Goal: Task Accomplishment & Management: Complete application form

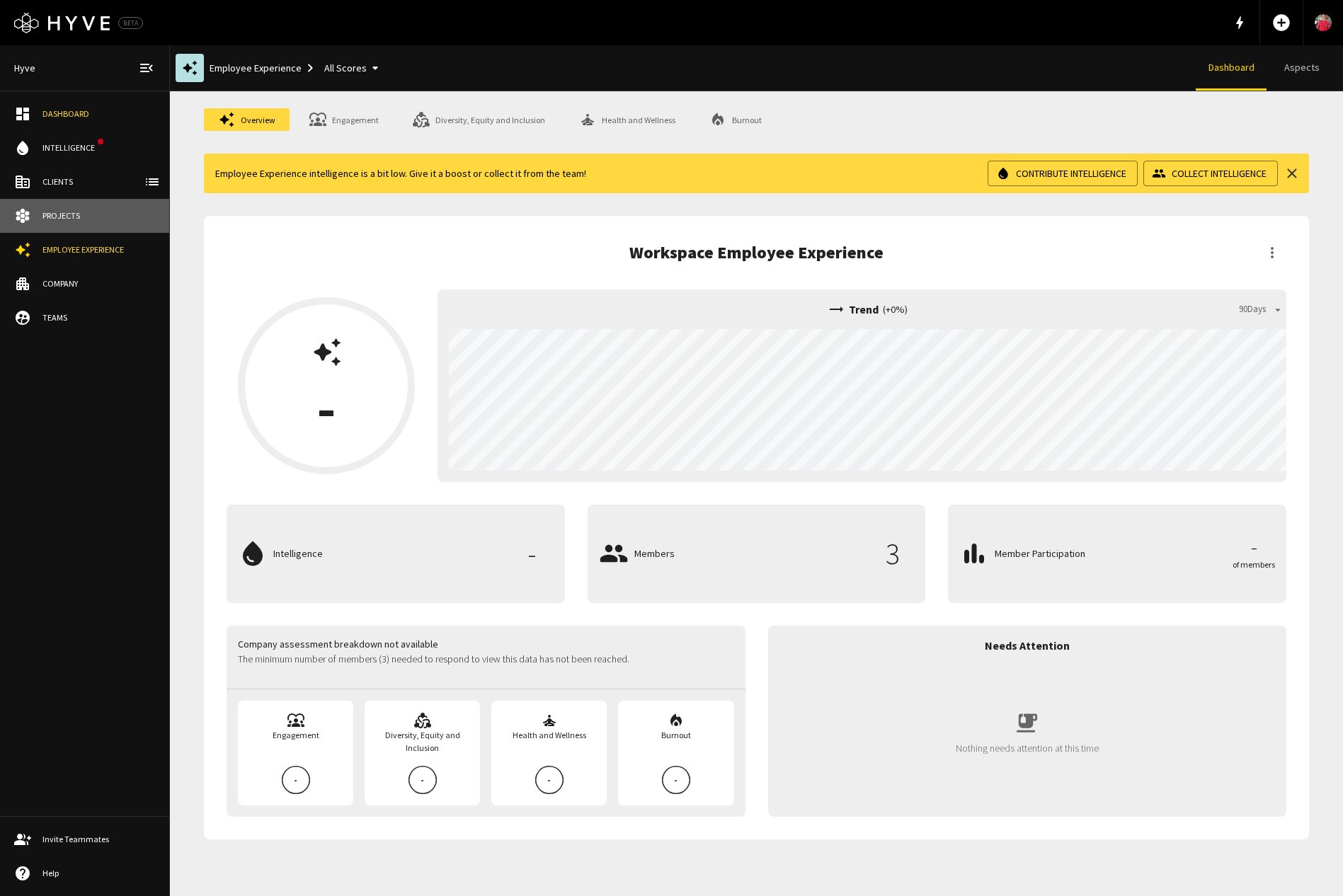
click at [100, 219] on div "Projects" at bounding box center [99, 216] width 113 height 13
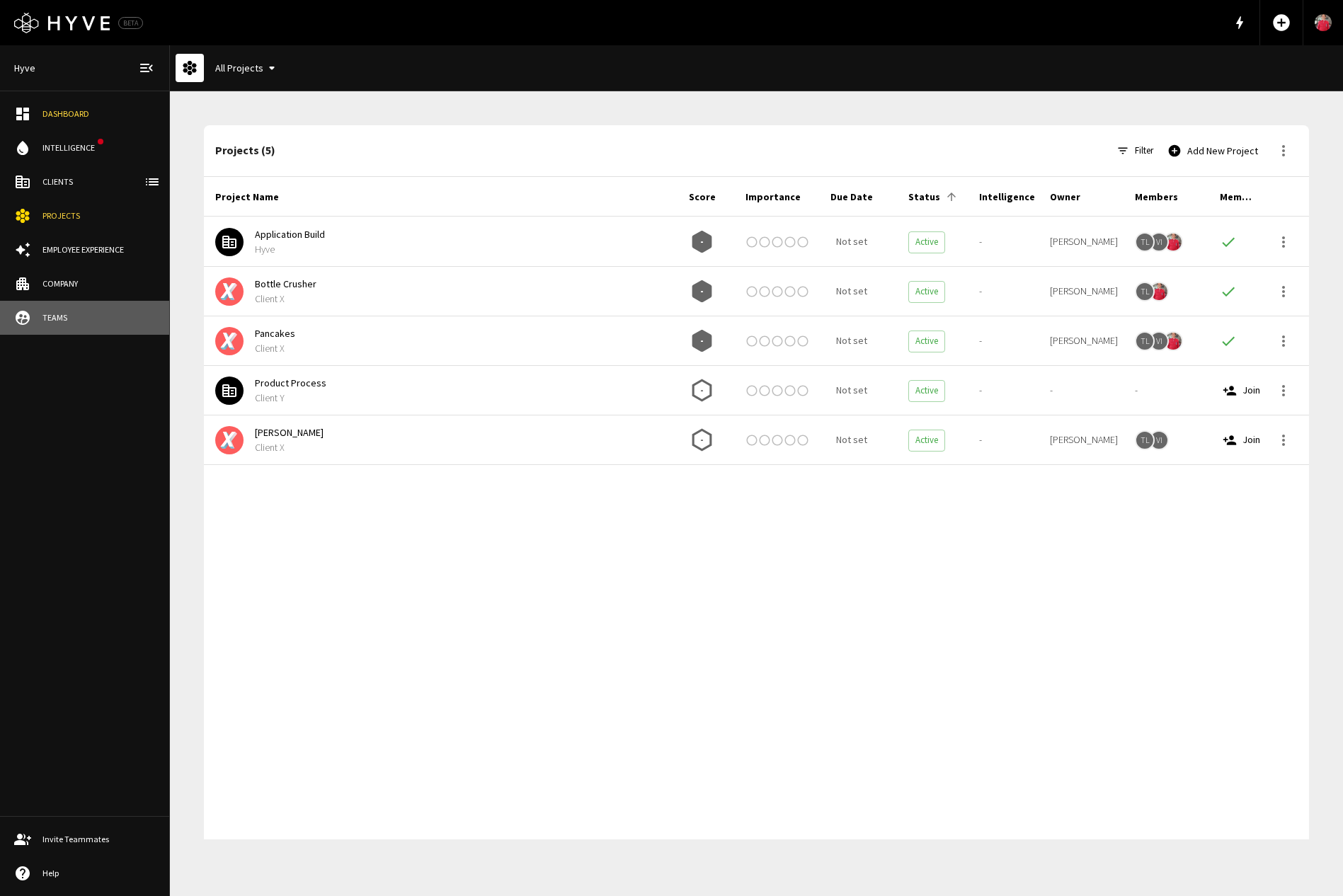
click at [77, 316] on div "Teams" at bounding box center [99, 318] width 113 height 13
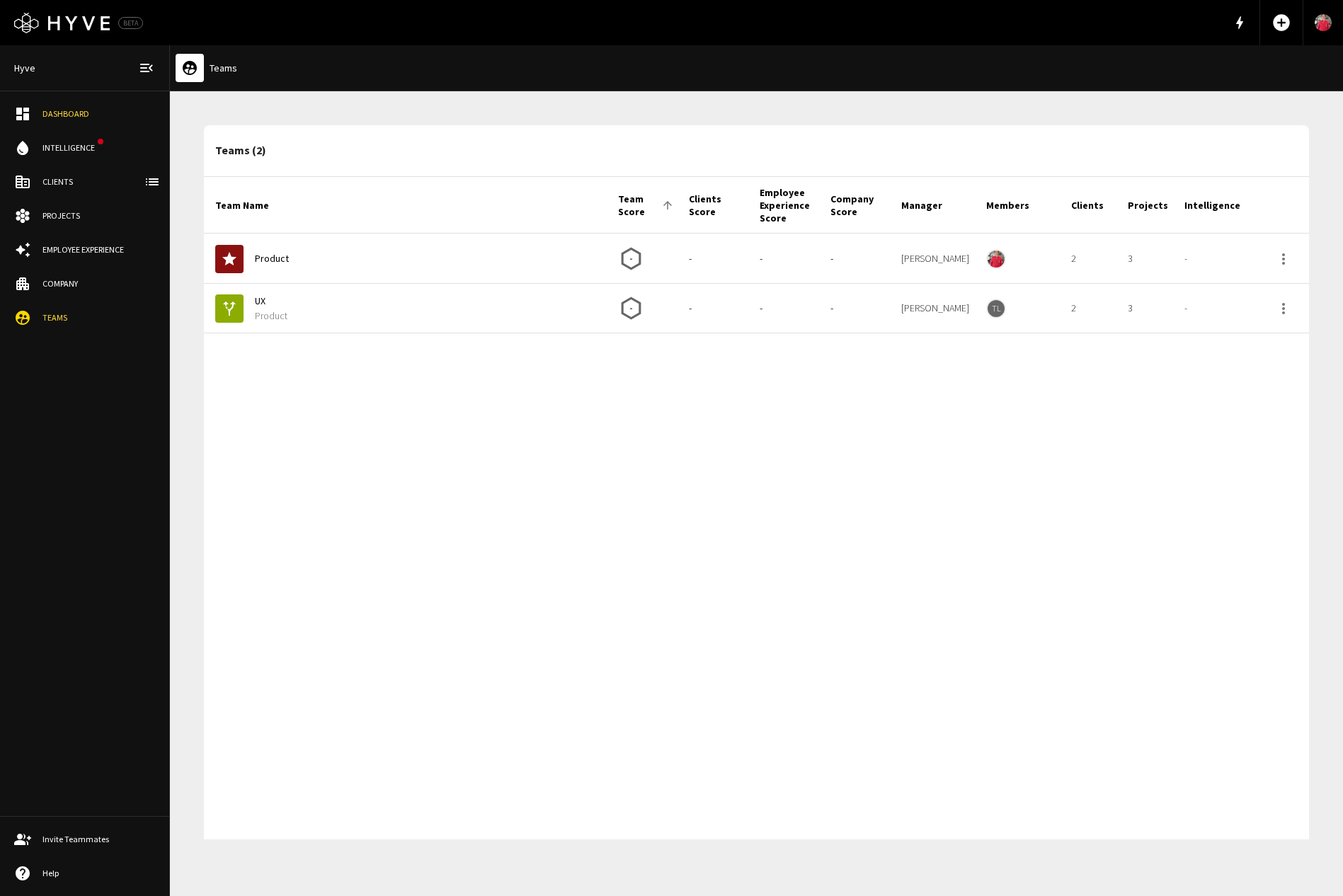
click at [75, 214] on div "Projects" at bounding box center [99, 216] width 113 height 13
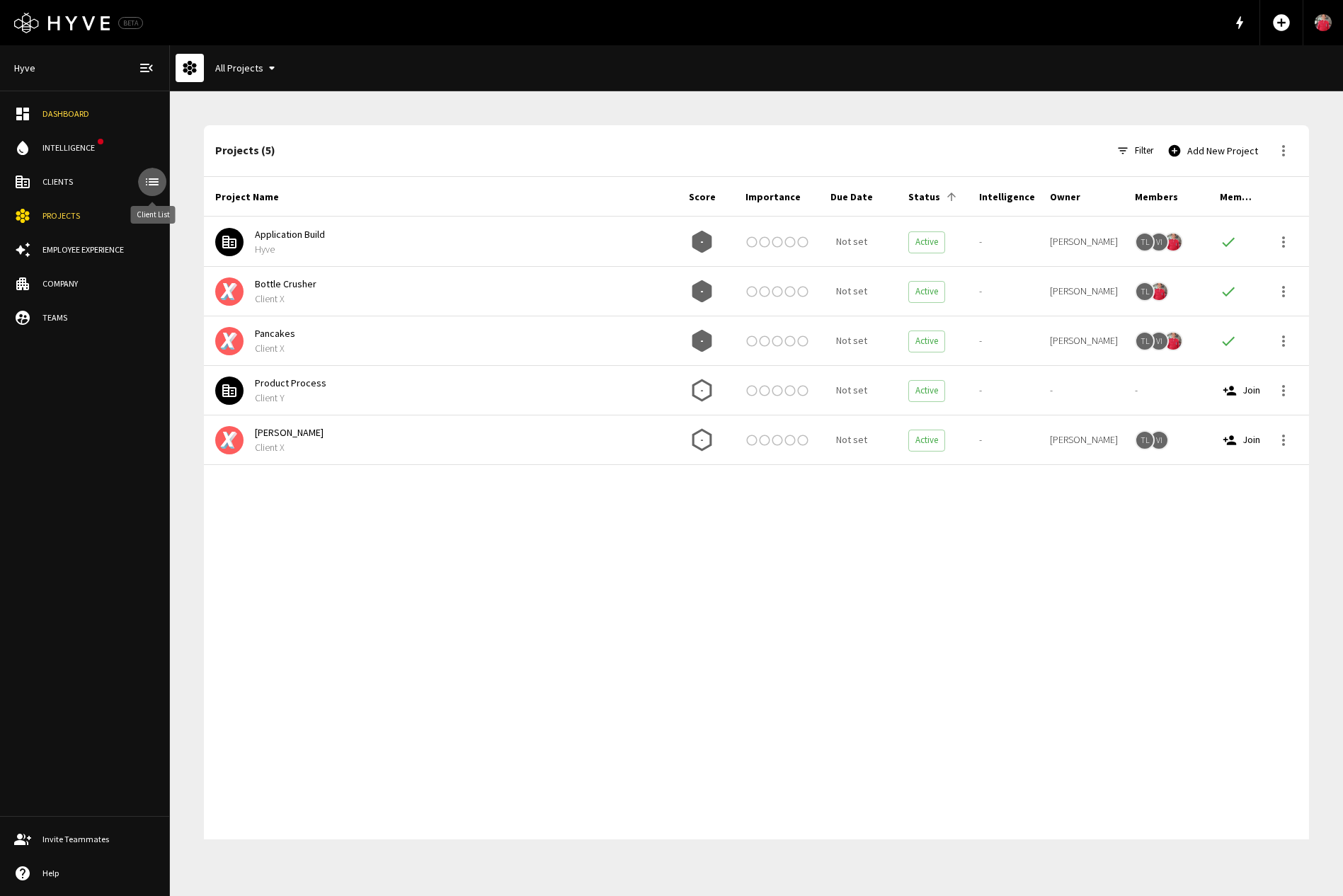
click at [146, 184] on icon "client-list" at bounding box center [152, 181] width 13 height 7
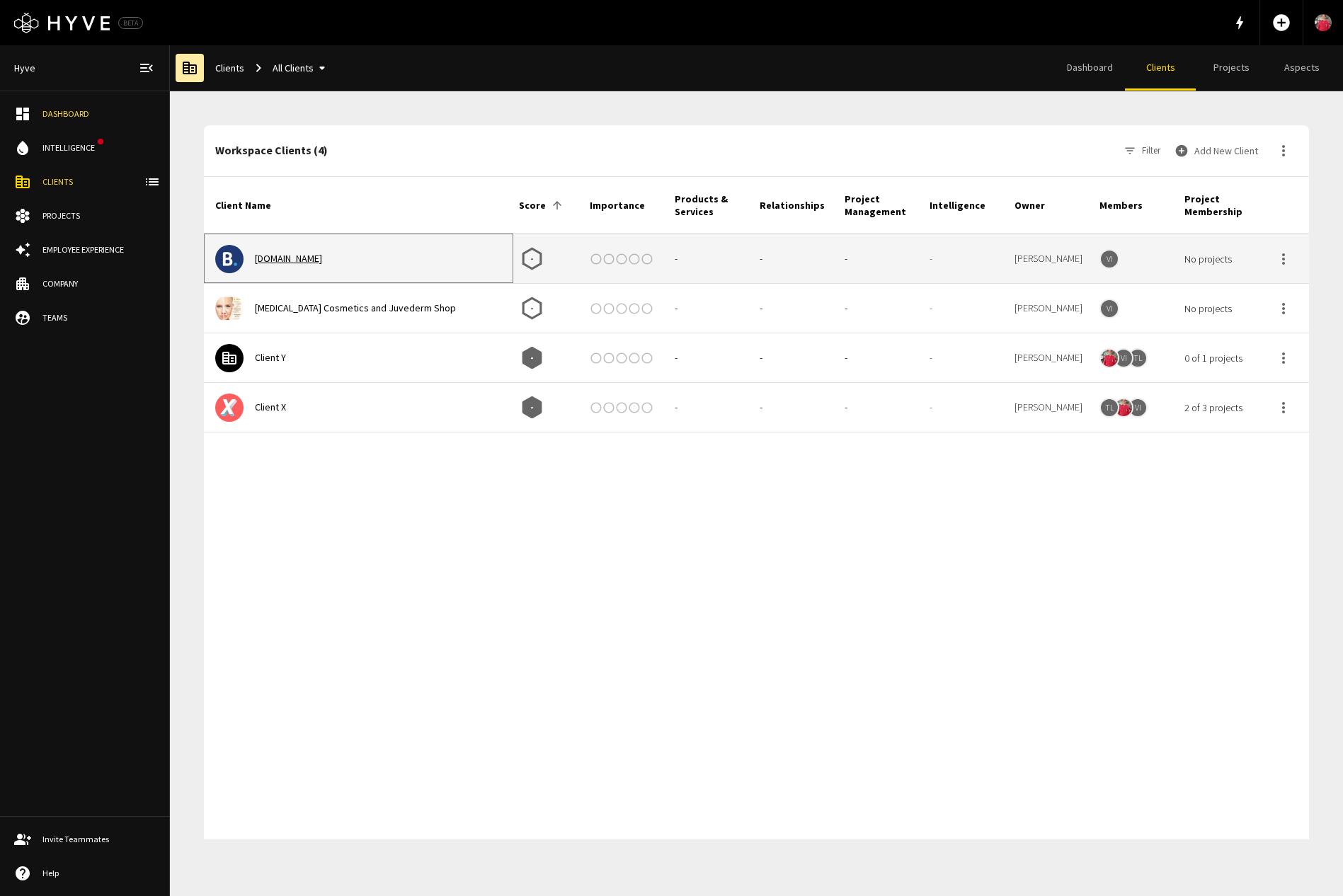
click at [289, 258] on link "[DOMAIN_NAME]" at bounding box center [288, 258] width 67 height 13
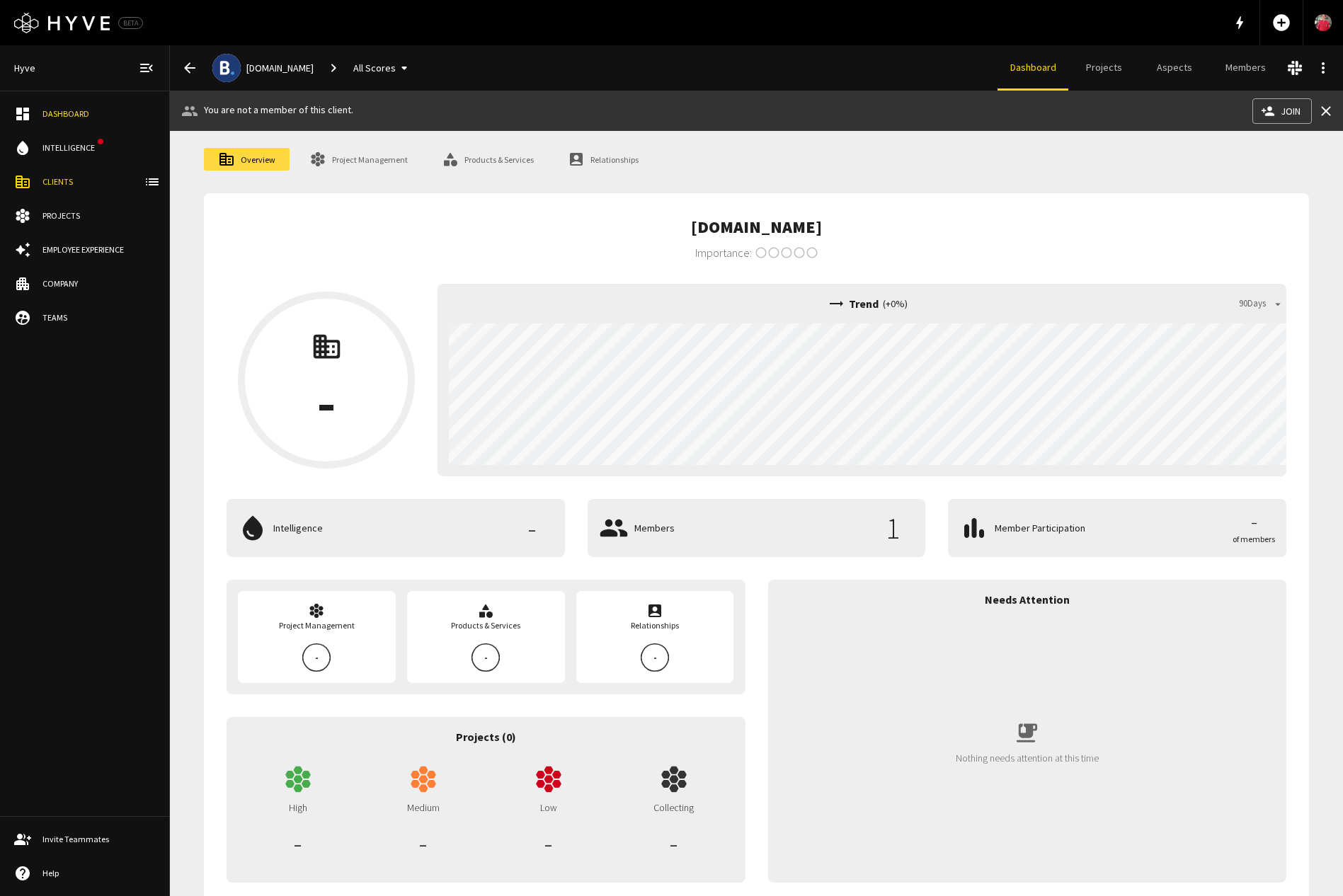
click at [74, 255] on div "Employee Experience" at bounding box center [99, 250] width 113 height 13
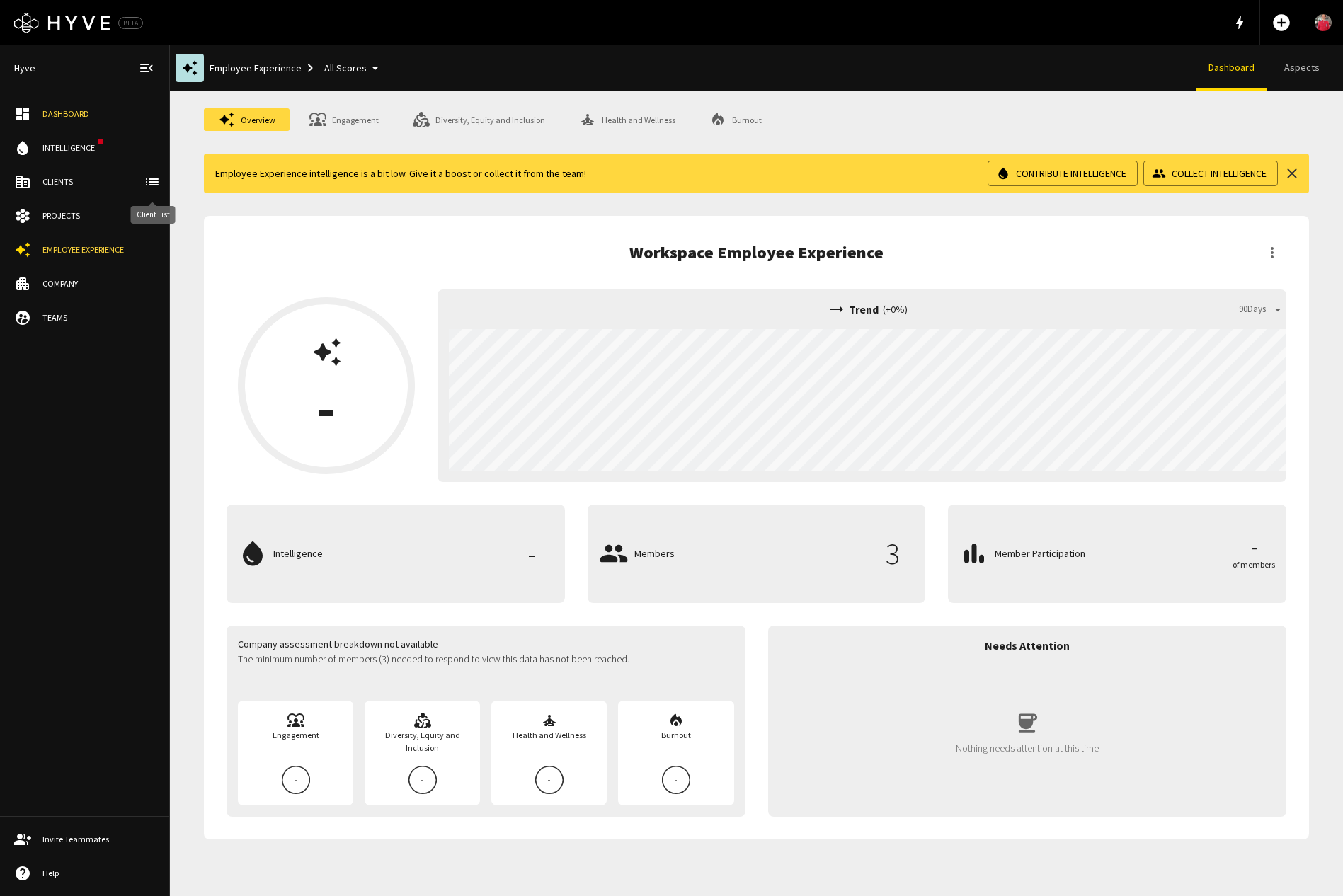
click at [152, 183] on icon "client-list" at bounding box center [152, 182] width 17 height 17
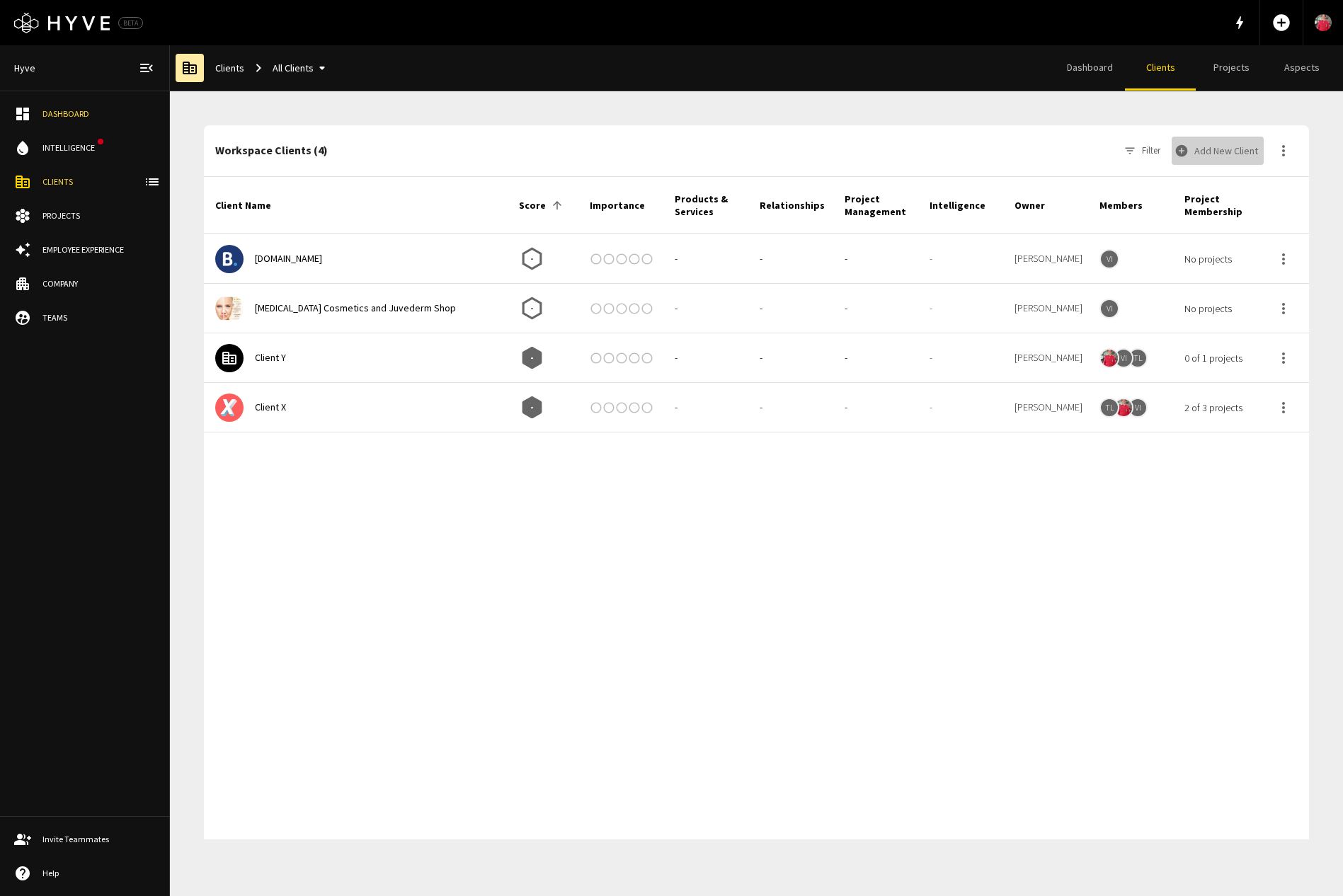
click at [1195, 145] on button "Add New Client" at bounding box center [1217, 150] width 92 height 29
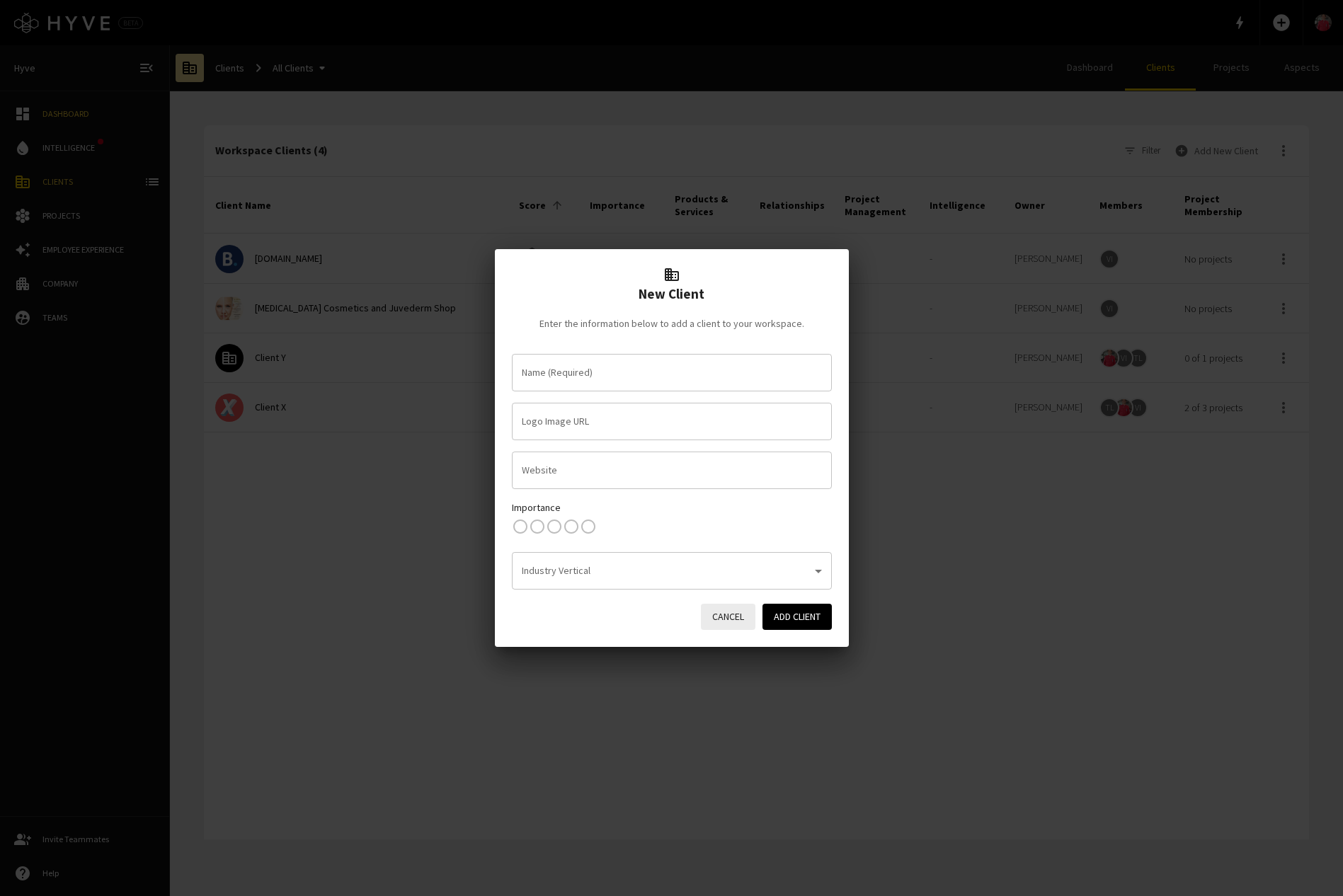
click at [628, 364] on input "Name (Required)" at bounding box center [672, 372] width 307 height 25
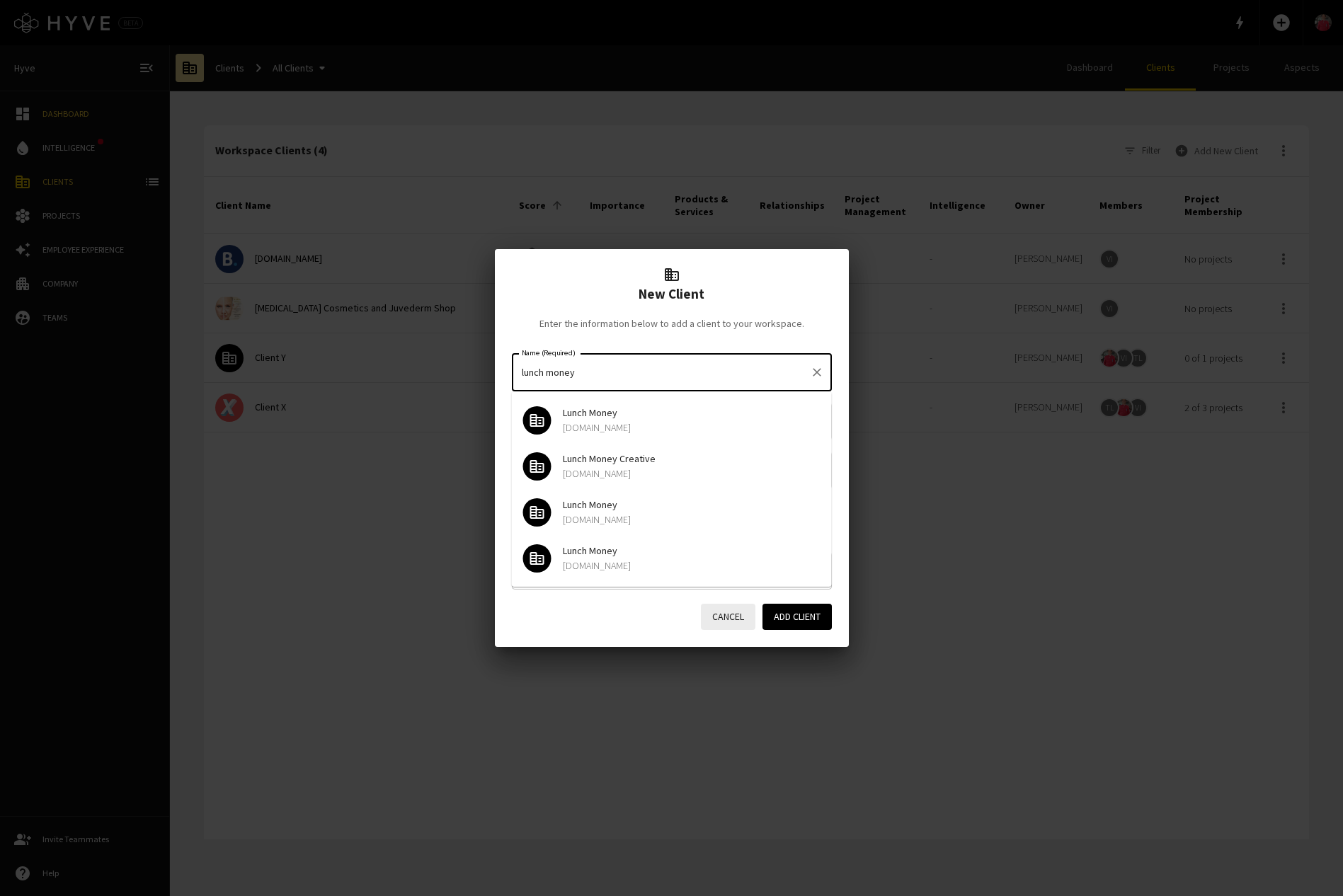
click at [622, 422] on p "[DOMAIN_NAME]" at bounding box center [692, 427] width 258 height 14
type input "Lunch Money"
type input "[DOMAIN_NAME]"
type input "Lunch Money"
click at [622, 422] on input "Logo Image URL" at bounding box center [672, 421] width 320 height 38
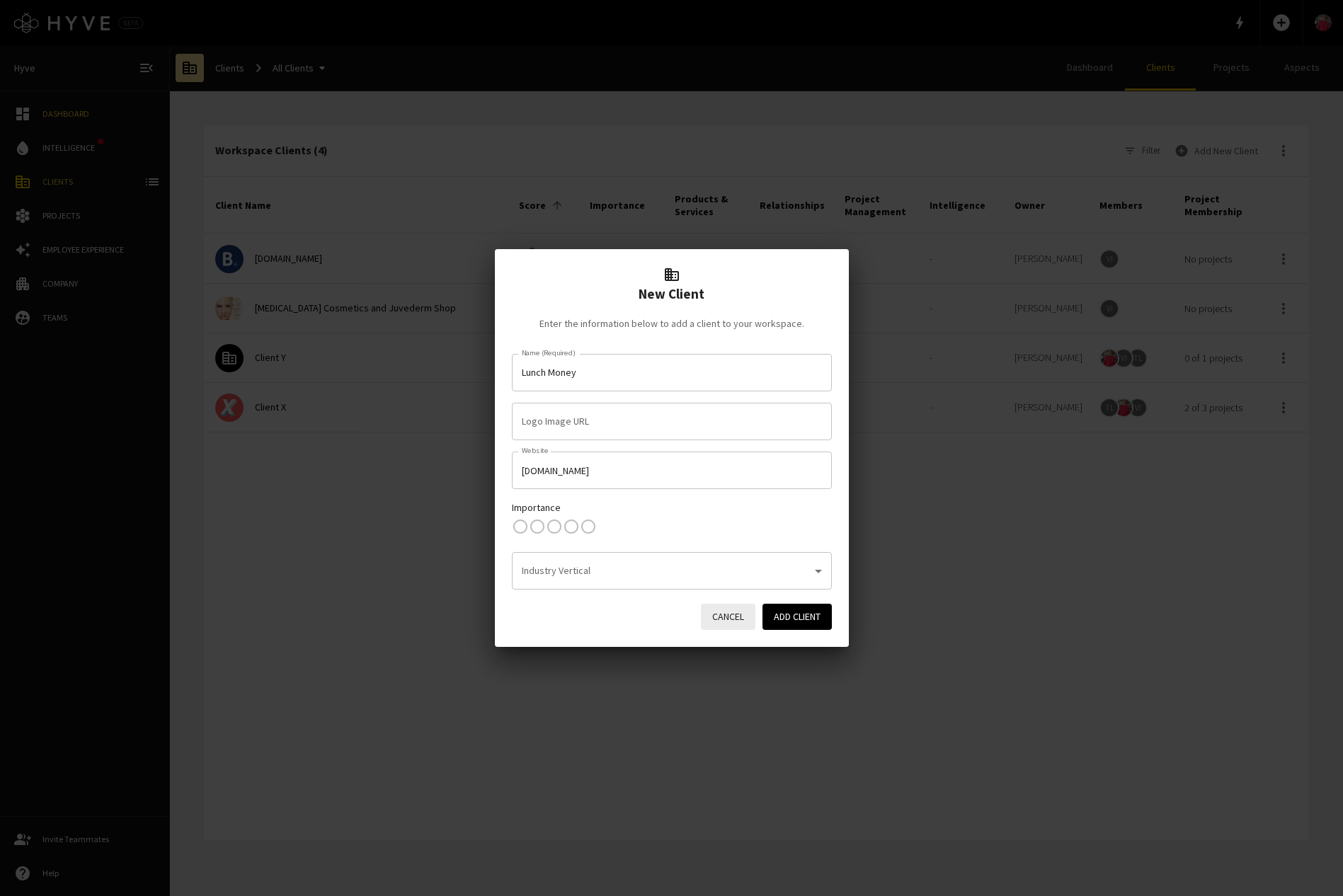
click at [1128, 345] on div "New Client Enter the information below to add a client to your workspace. Name …" at bounding box center [671, 448] width 1343 height 896
